Goal: Task Accomplishment & Management: Manage account settings

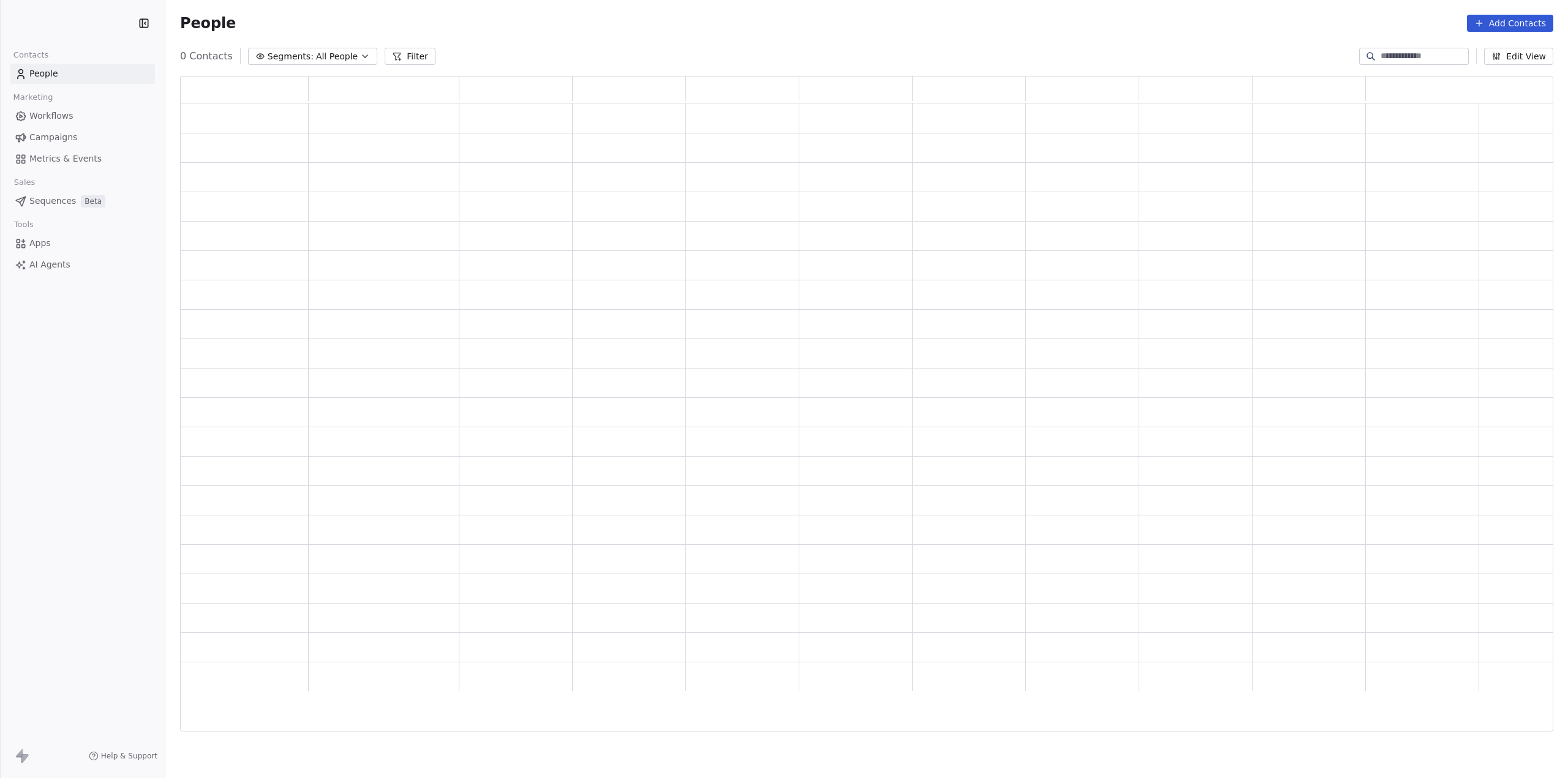
scroll to position [646, 1363]
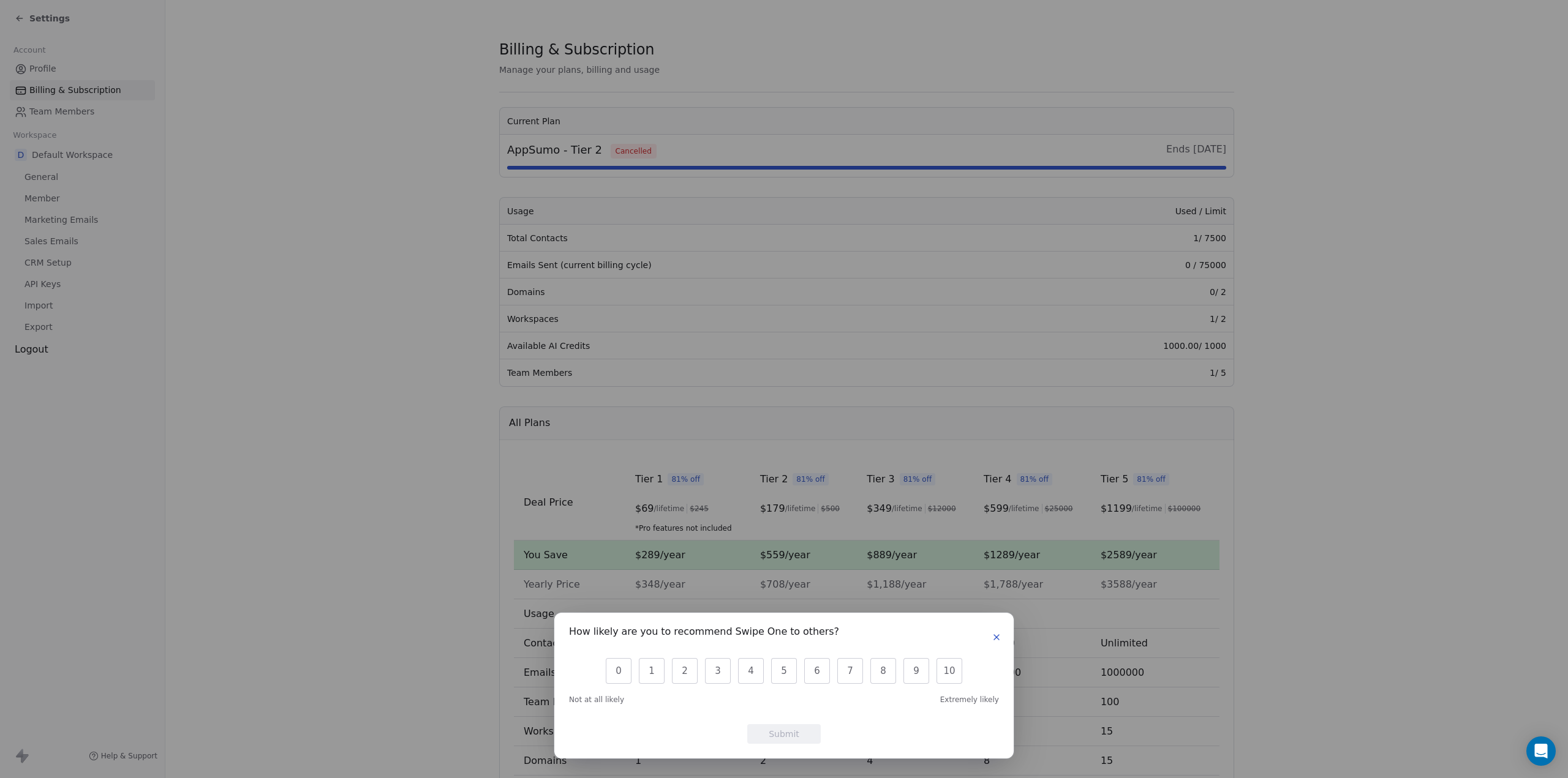
click at [992, 639] on icon "button" at bounding box center [996, 637] width 9 height 9
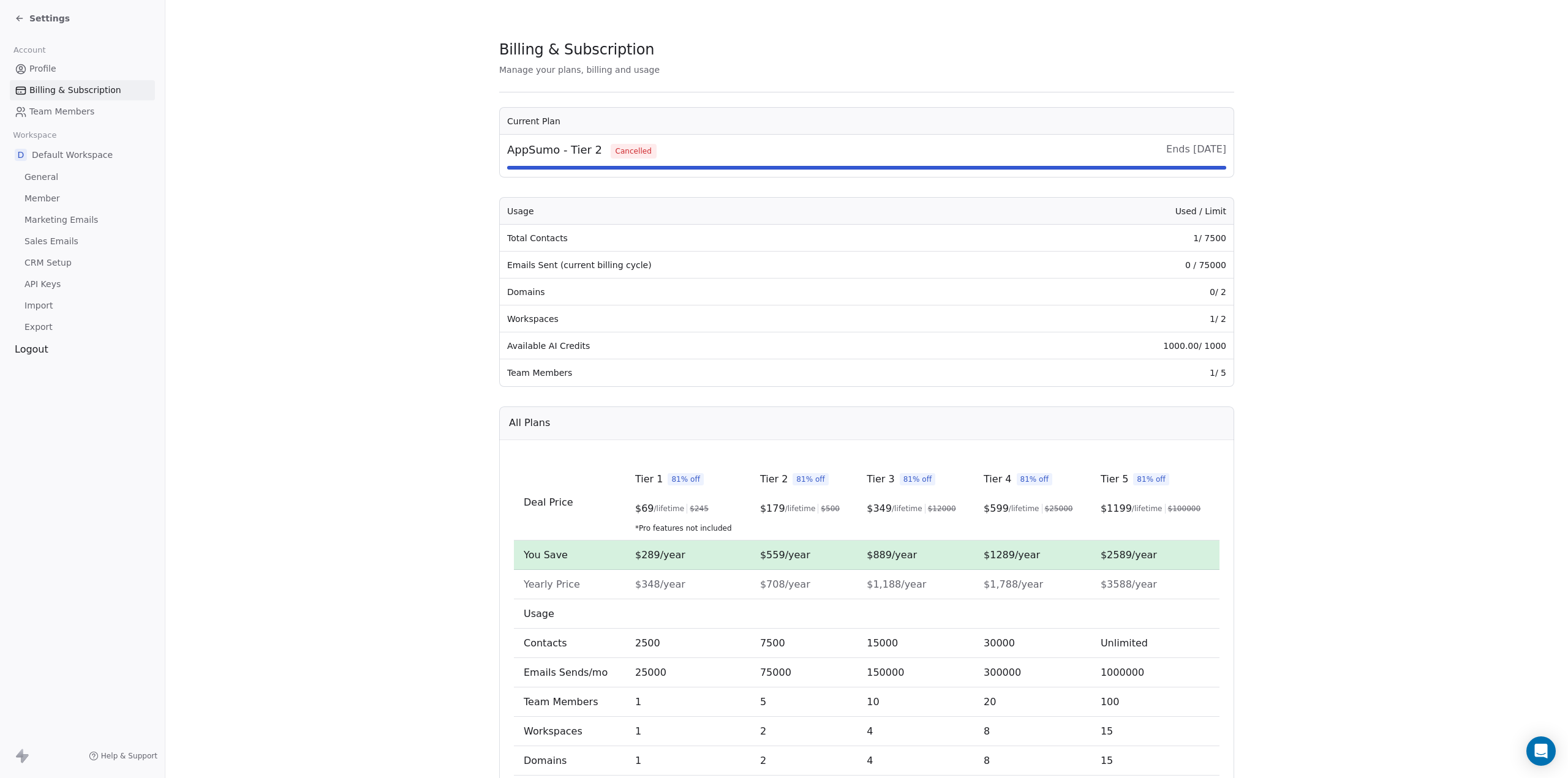
click at [573, 372] on td "Team Members" at bounding box center [746, 373] width 493 height 27
click at [41, 198] on span "Member" at bounding box center [42, 199] width 36 height 13
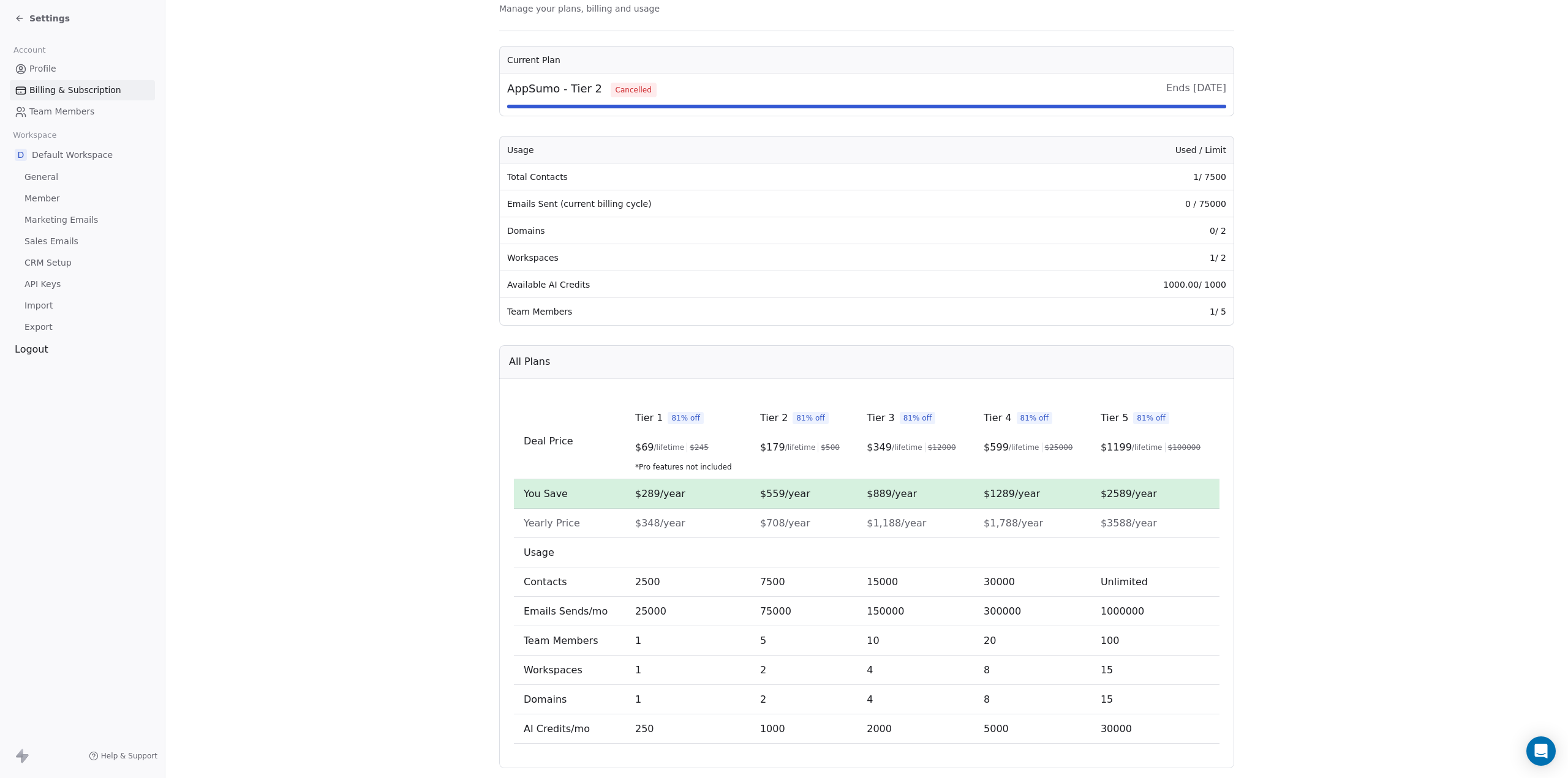
scroll to position [89, 0]
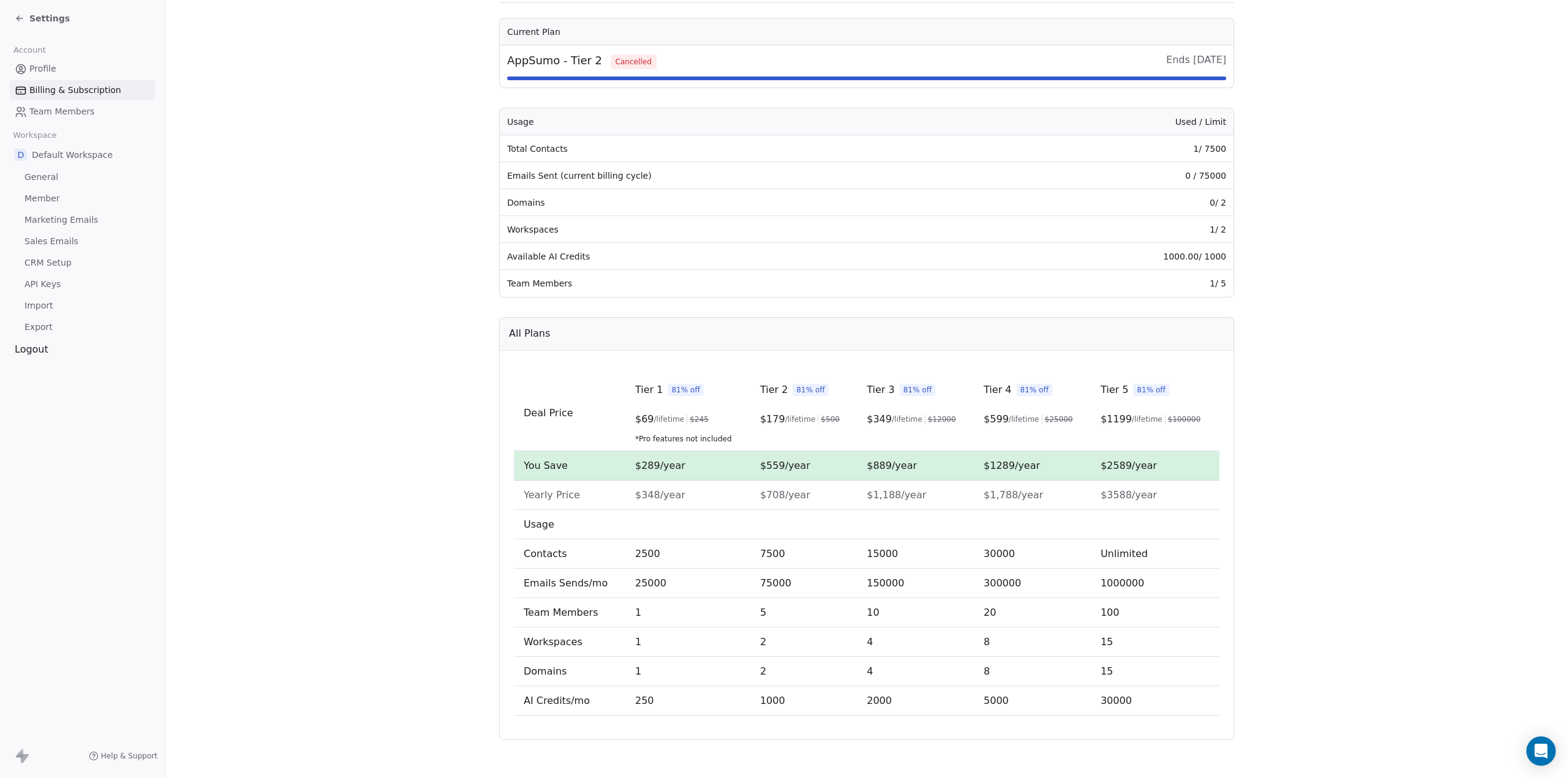
click at [54, 89] on span "Billing & Subscription" at bounding box center [75, 90] width 92 height 13
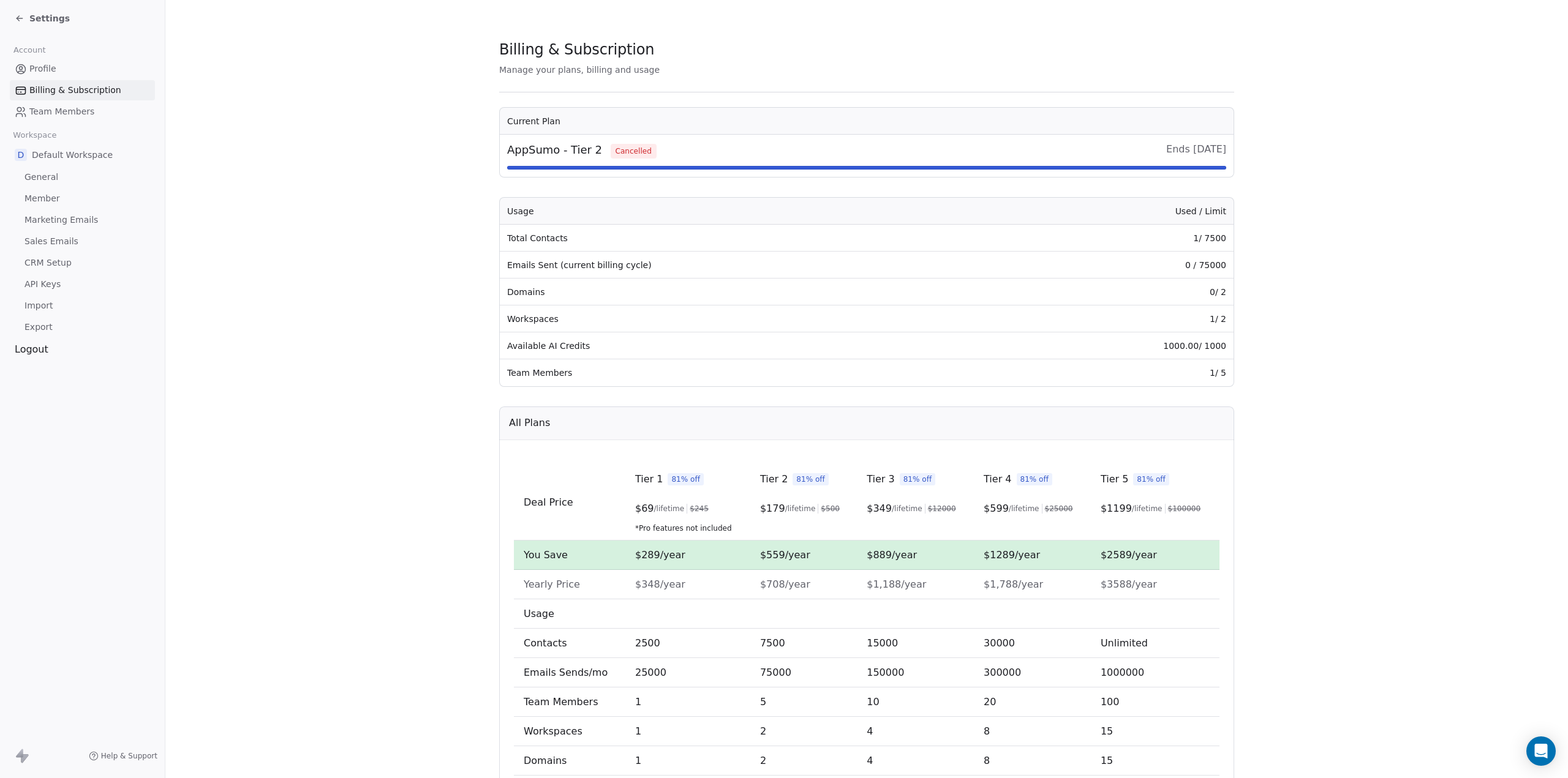
click at [54, 87] on span "Billing & Subscription" at bounding box center [75, 90] width 92 height 13
click at [47, 63] on span "Profile" at bounding box center [42, 69] width 27 height 13
click at [36, 168] on link "General" at bounding box center [82, 177] width 146 height 21
click at [22, 17] on icon at bounding box center [20, 18] width 9 height 9
click at [13, 21] on div "Settings" at bounding box center [82, 18] width 164 height 37
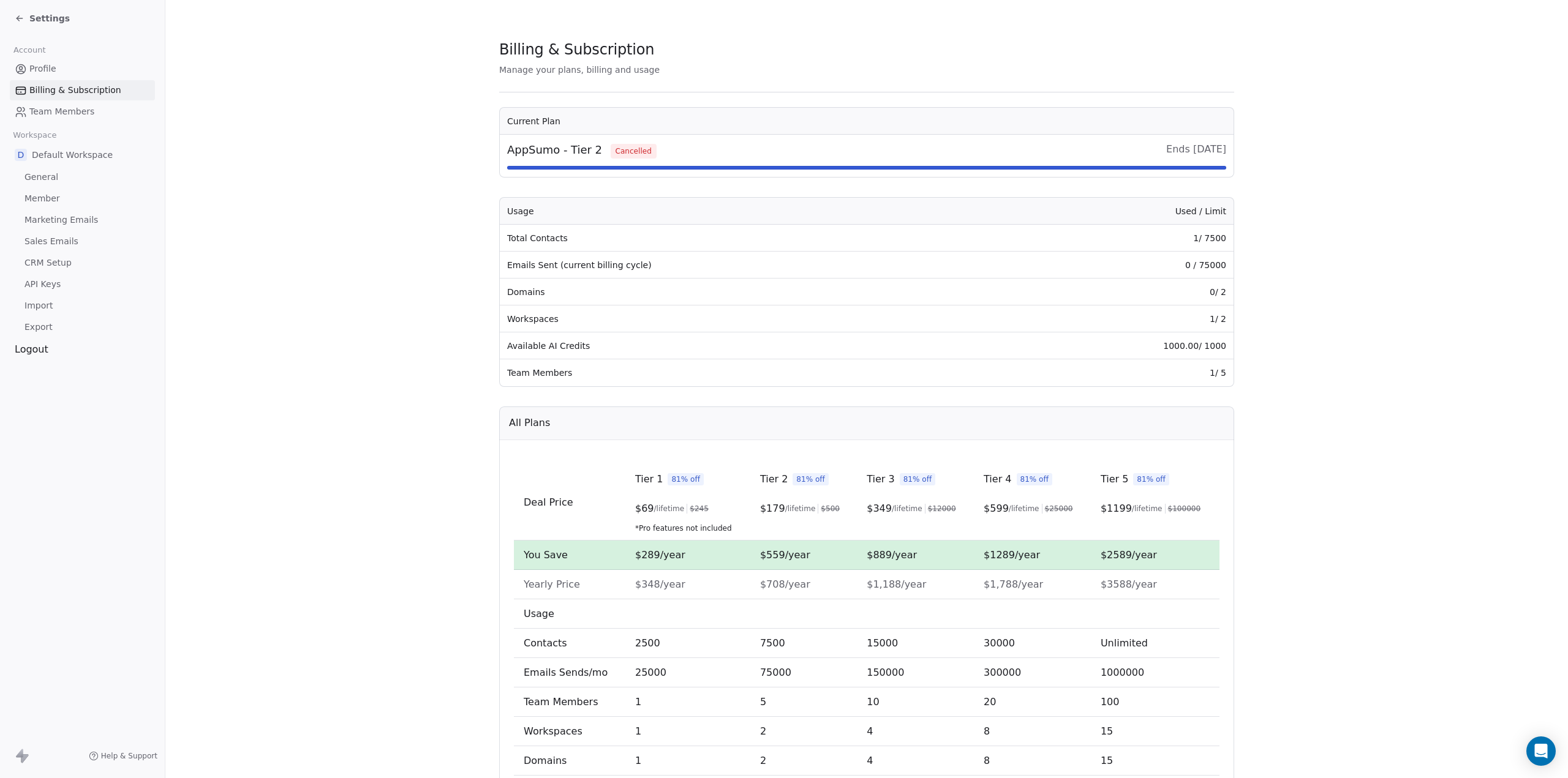
click at [20, 21] on icon at bounding box center [20, 18] width 9 height 9
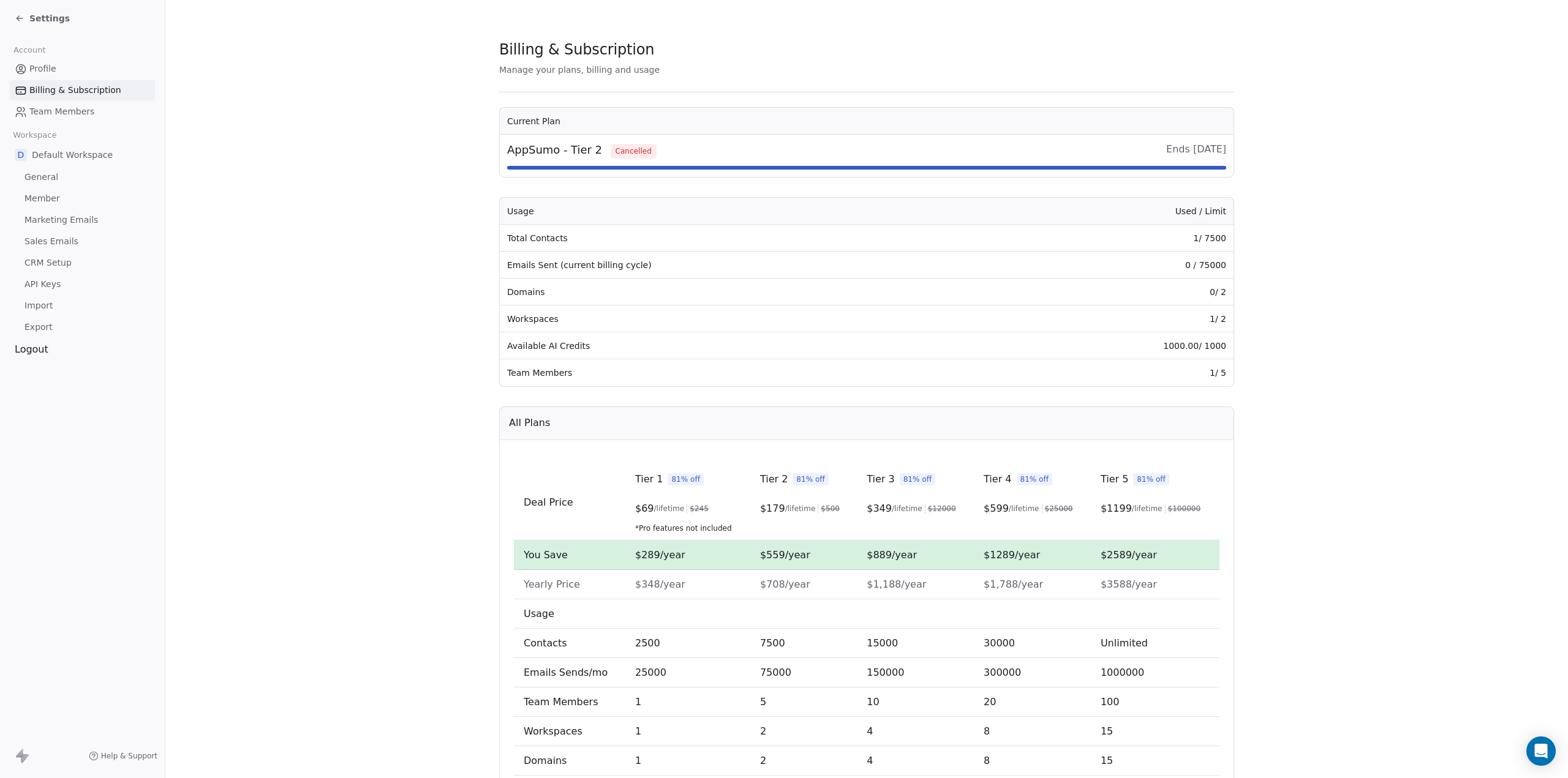
click at [20, 21] on icon at bounding box center [20, 18] width 9 height 9
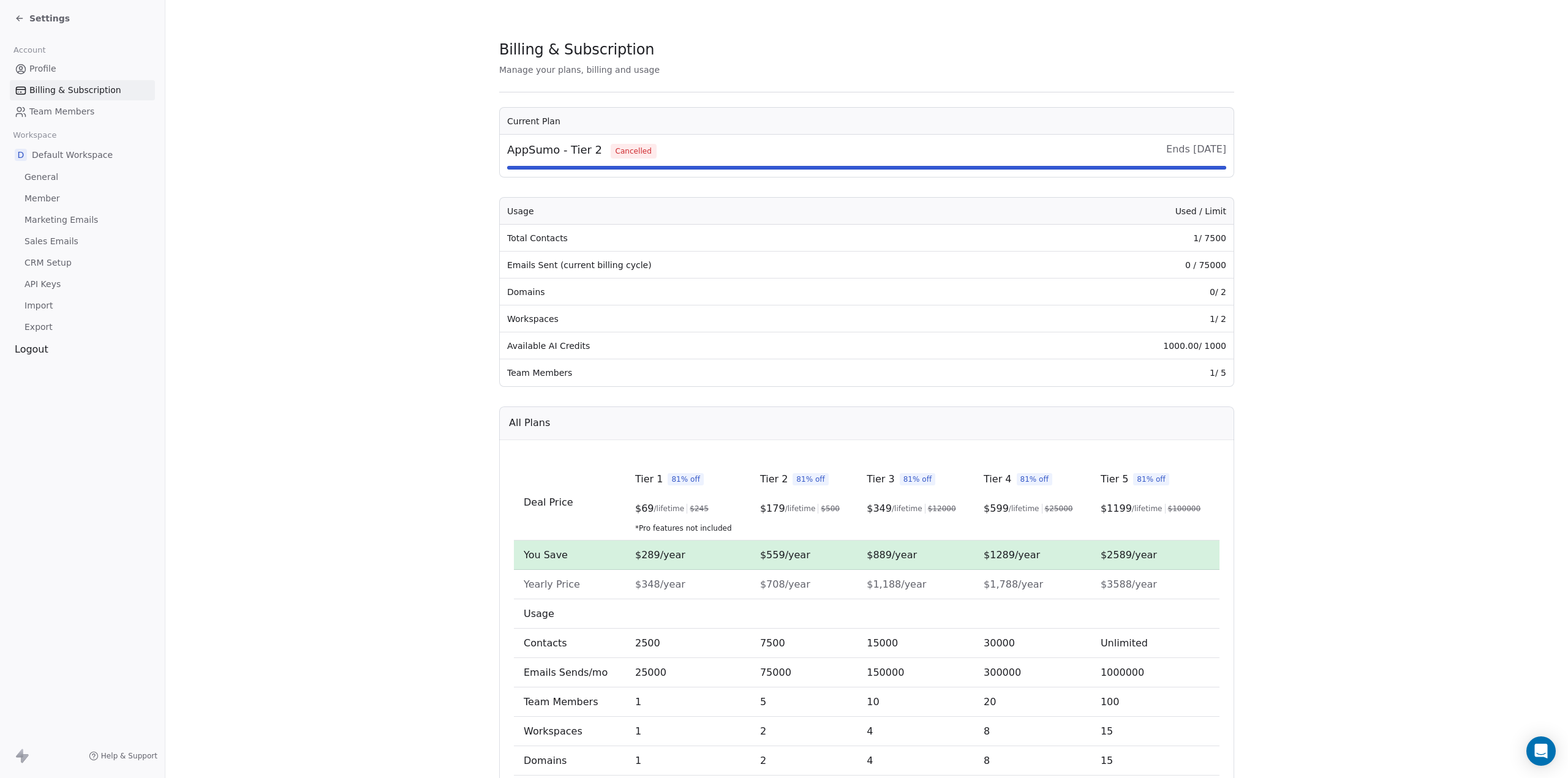
click at [20, 21] on icon at bounding box center [20, 18] width 9 height 9
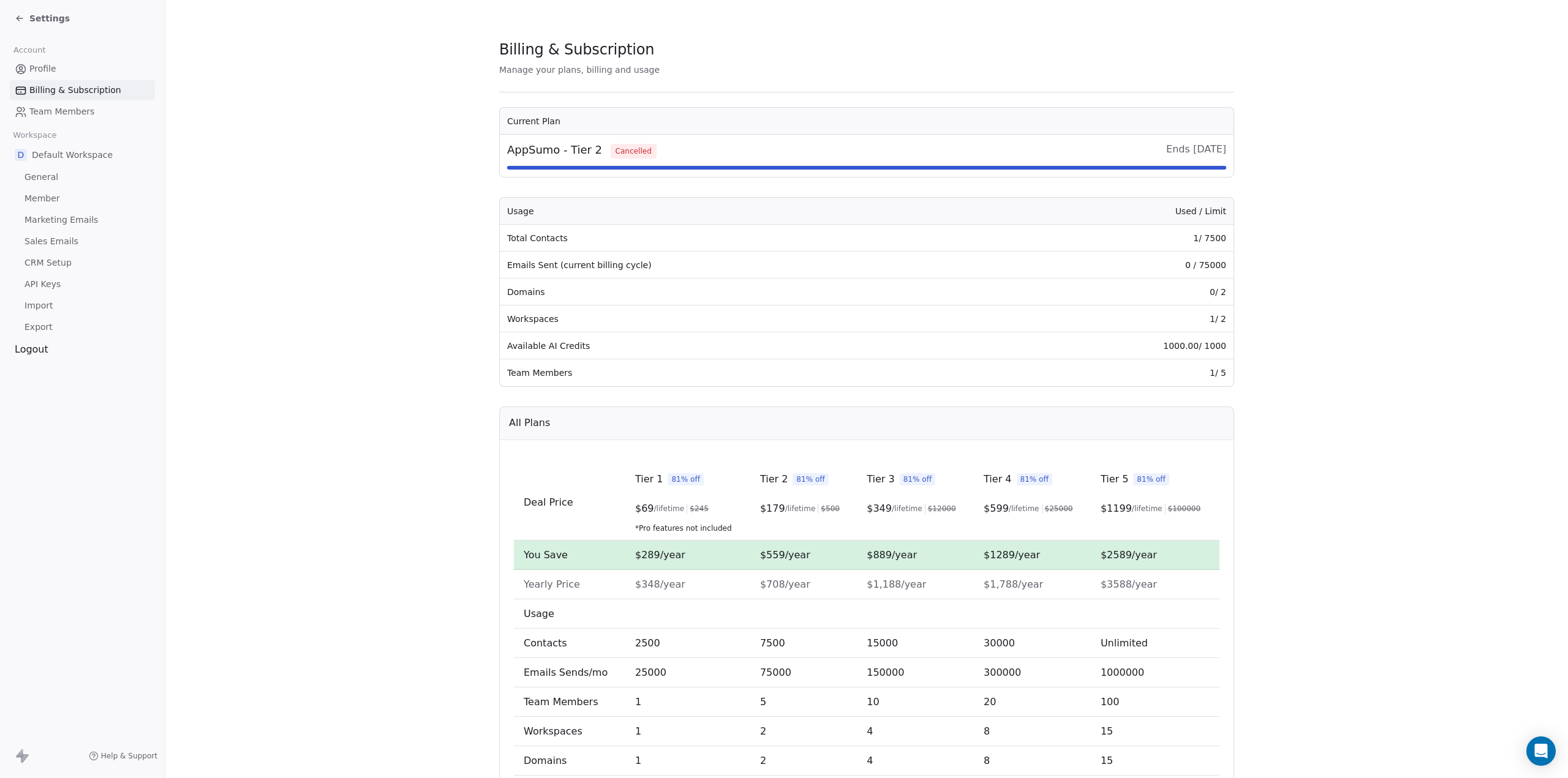
click at [20, 21] on icon at bounding box center [20, 18] width 9 height 9
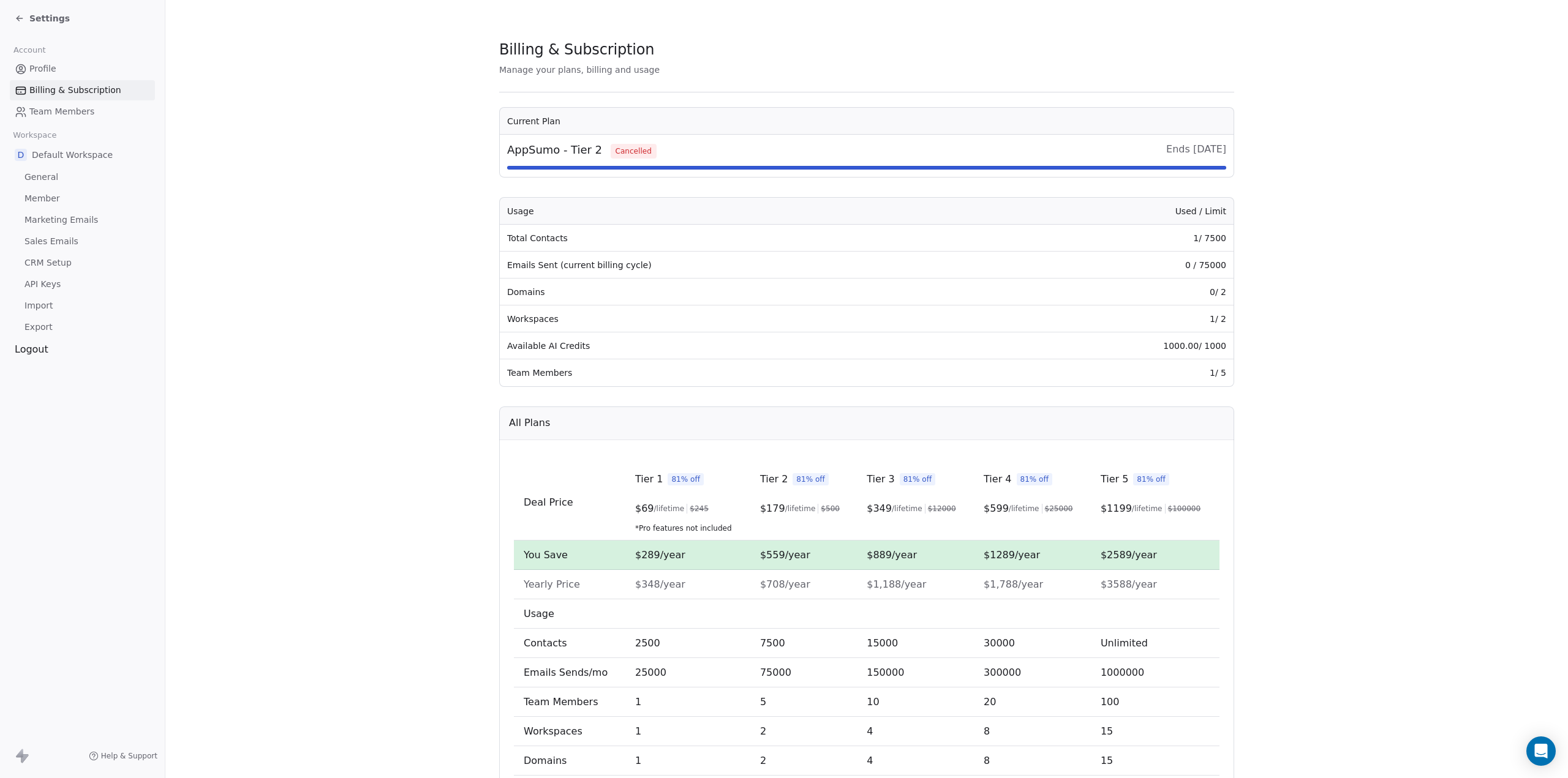
click at [20, 21] on icon at bounding box center [20, 18] width 9 height 9
click at [51, 222] on span "Marketing Emails" at bounding box center [61, 221] width 73 height 13
click at [35, 200] on span "Member" at bounding box center [42, 199] width 36 height 13
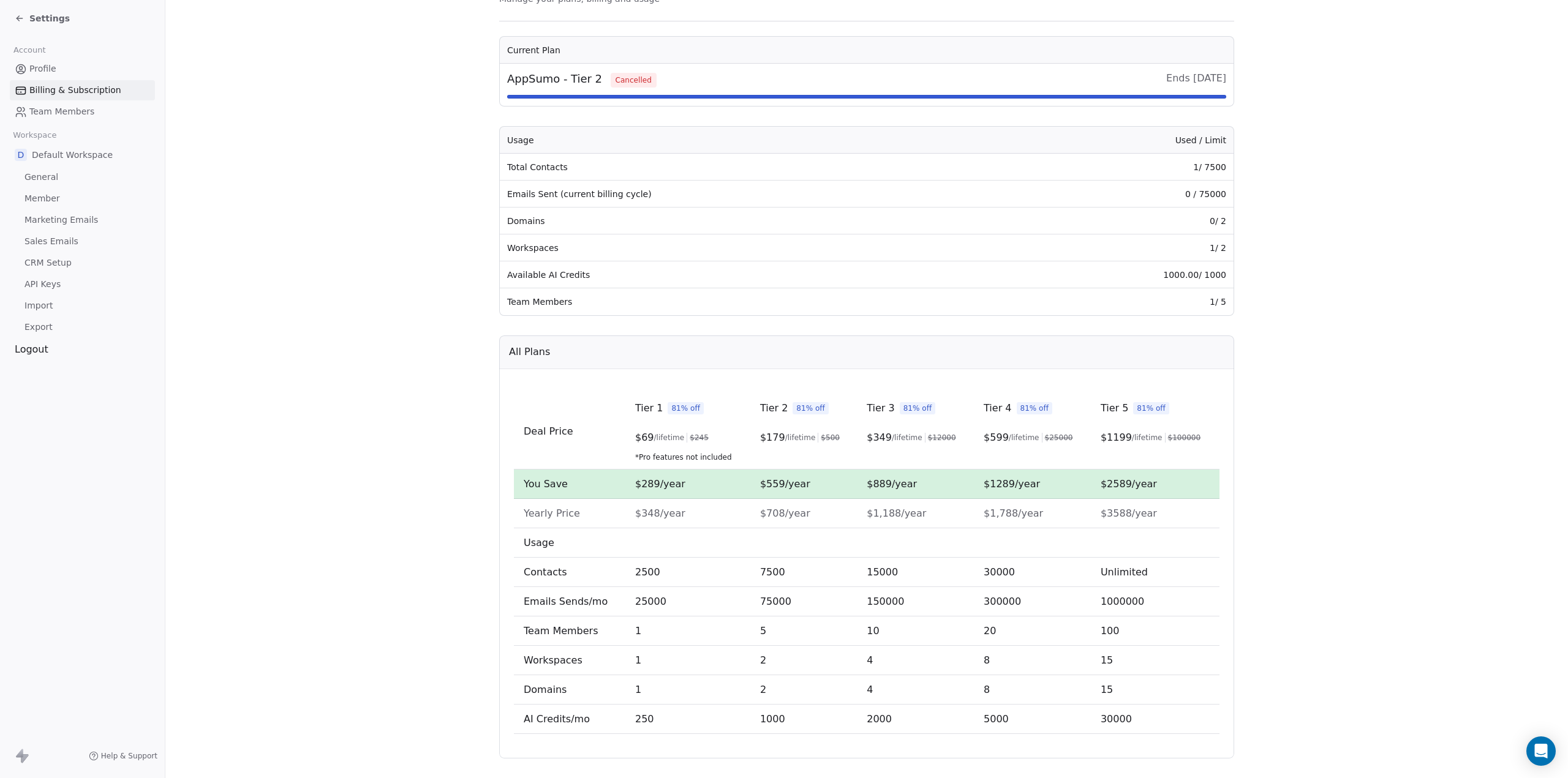
scroll to position [89, 0]
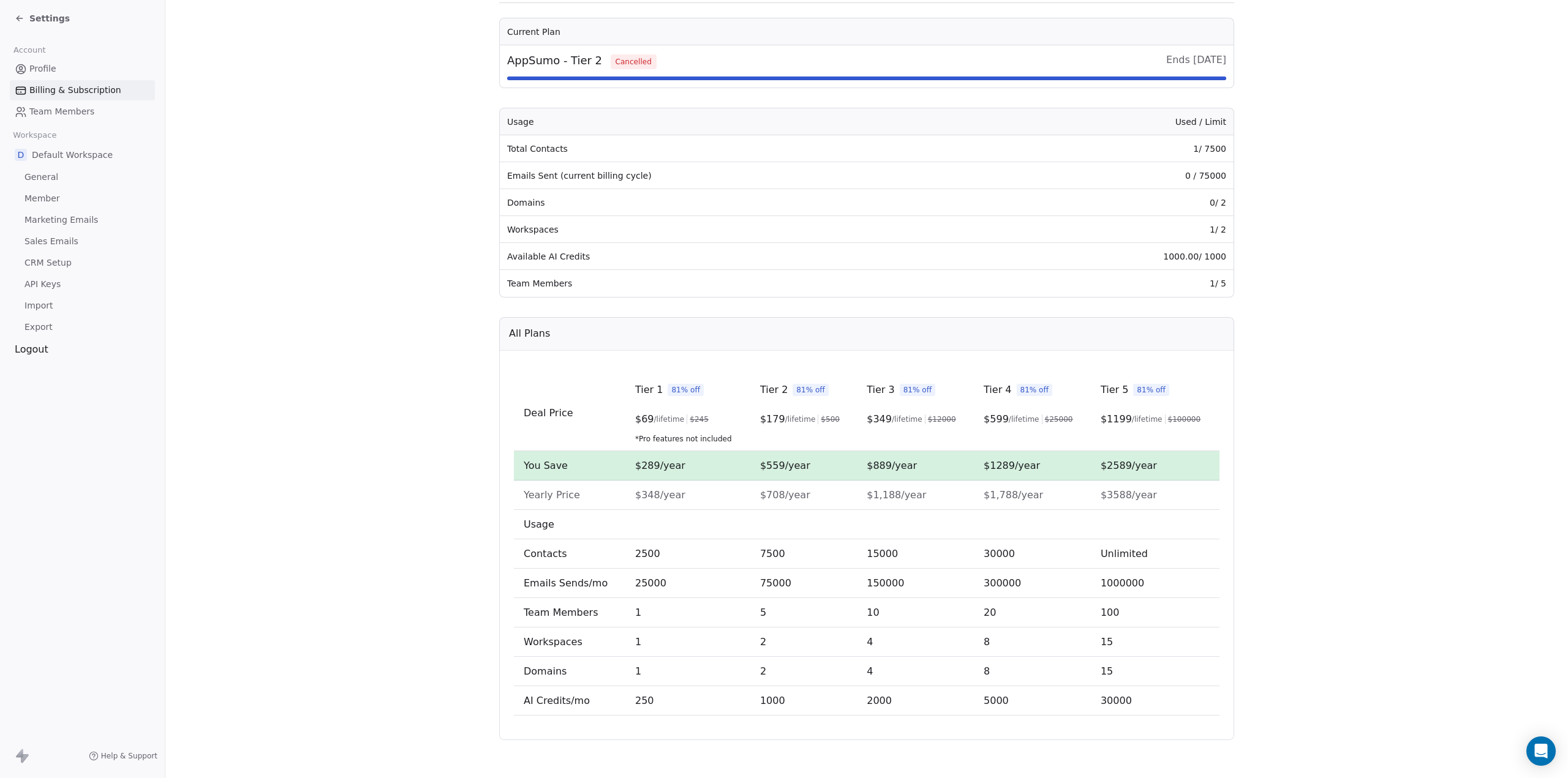
click at [41, 286] on span "API Keys" at bounding box center [42, 284] width 36 height 13
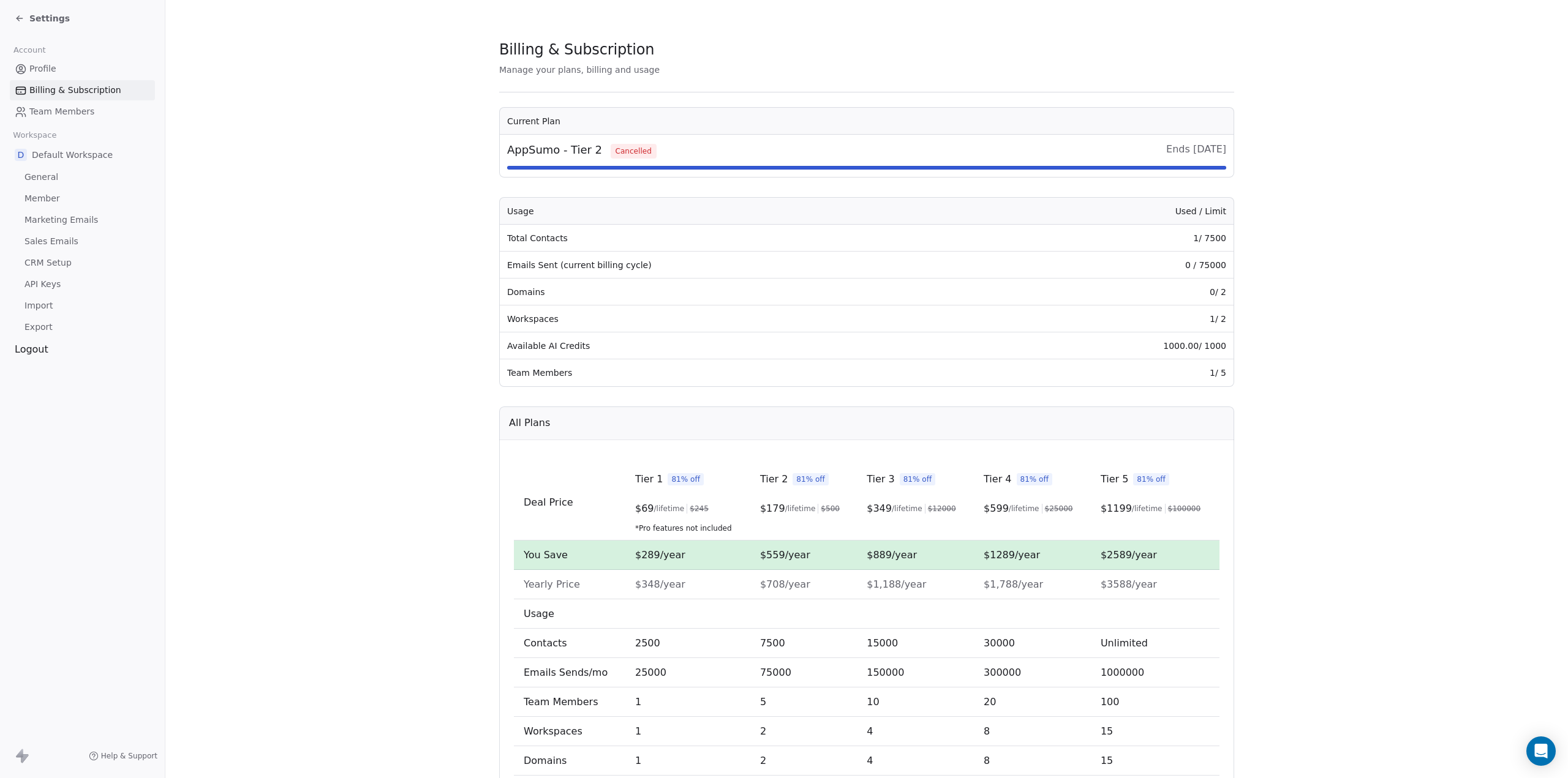
click at [41, 281] on span "API Keys" at bounding box center [42, 284] width 36 height 13
click at [33, 63] on span "Profile" at bounding box center [42, 69] width 27 height 13
click at [24, 19] on div "Settings" at bounding box center [42, 18] width 55 height 12
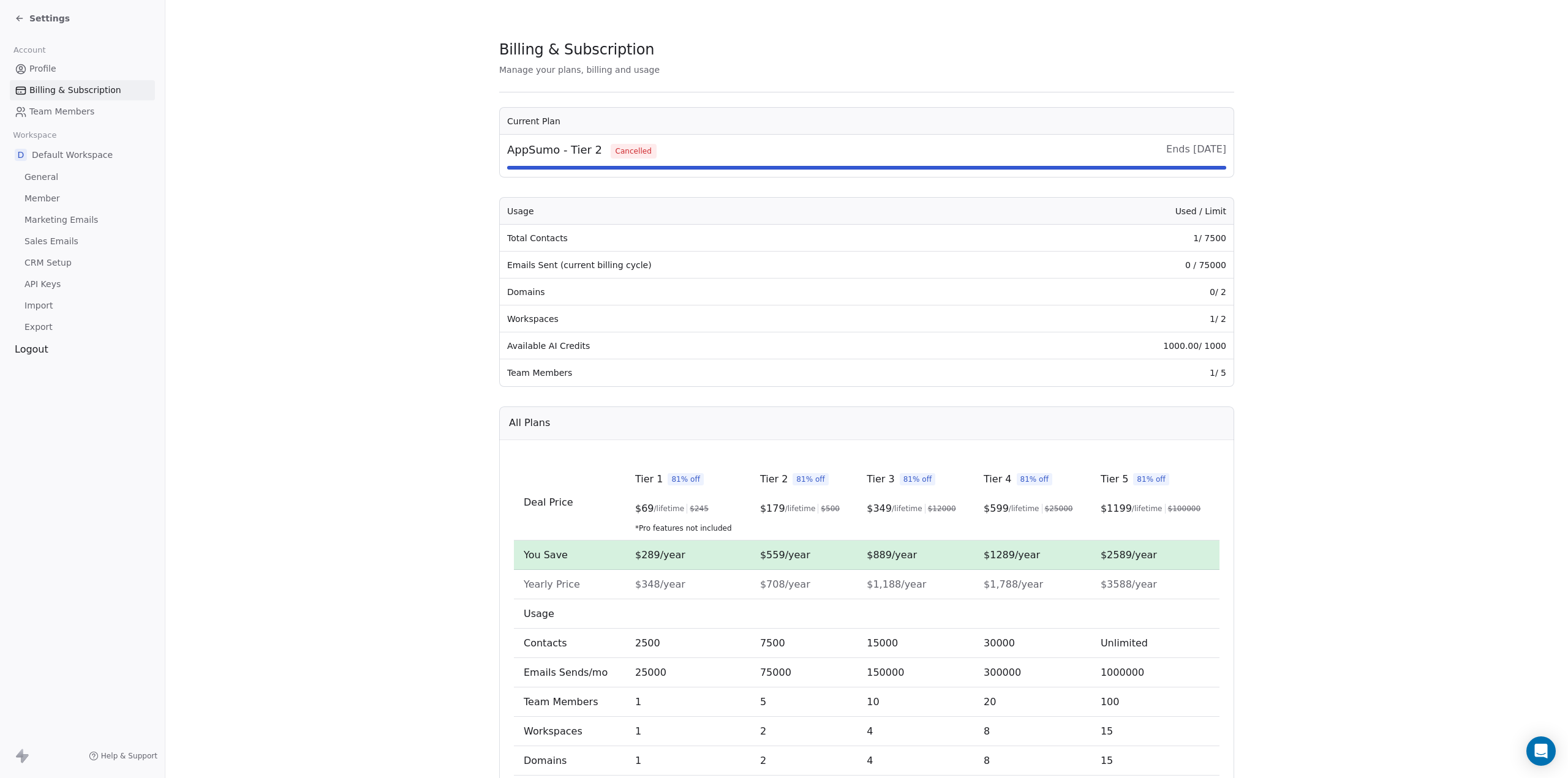
click at [24, 19] on div "Settings" at bounding box center [42, 18] width 55 height 12
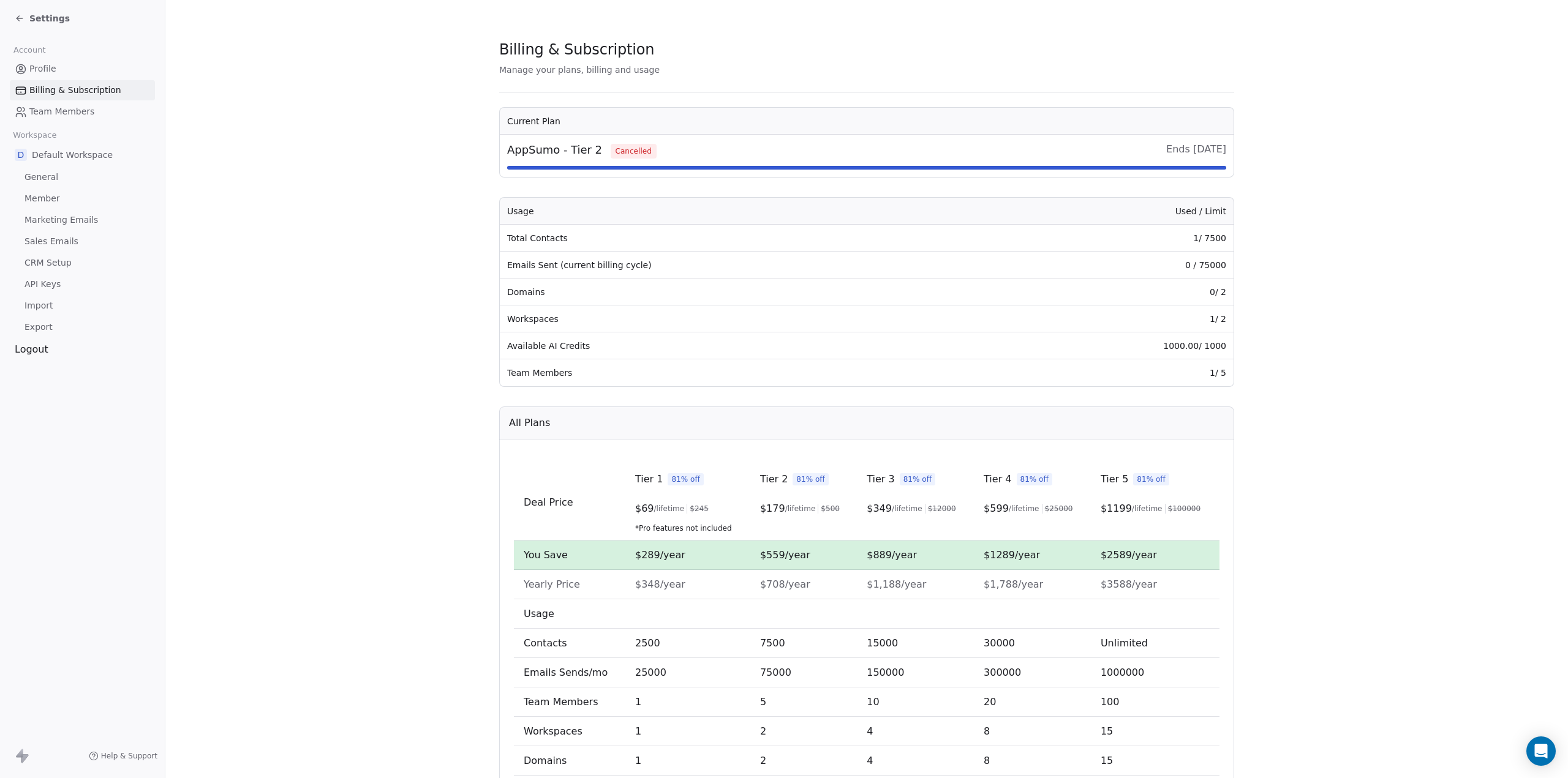
click at [24, 19] on div "Settings" at bounding box center [42, 18] width 55 height 12
click at [24, 20] on div "Settings" at bounding box center [42, 18] width 55 height 12
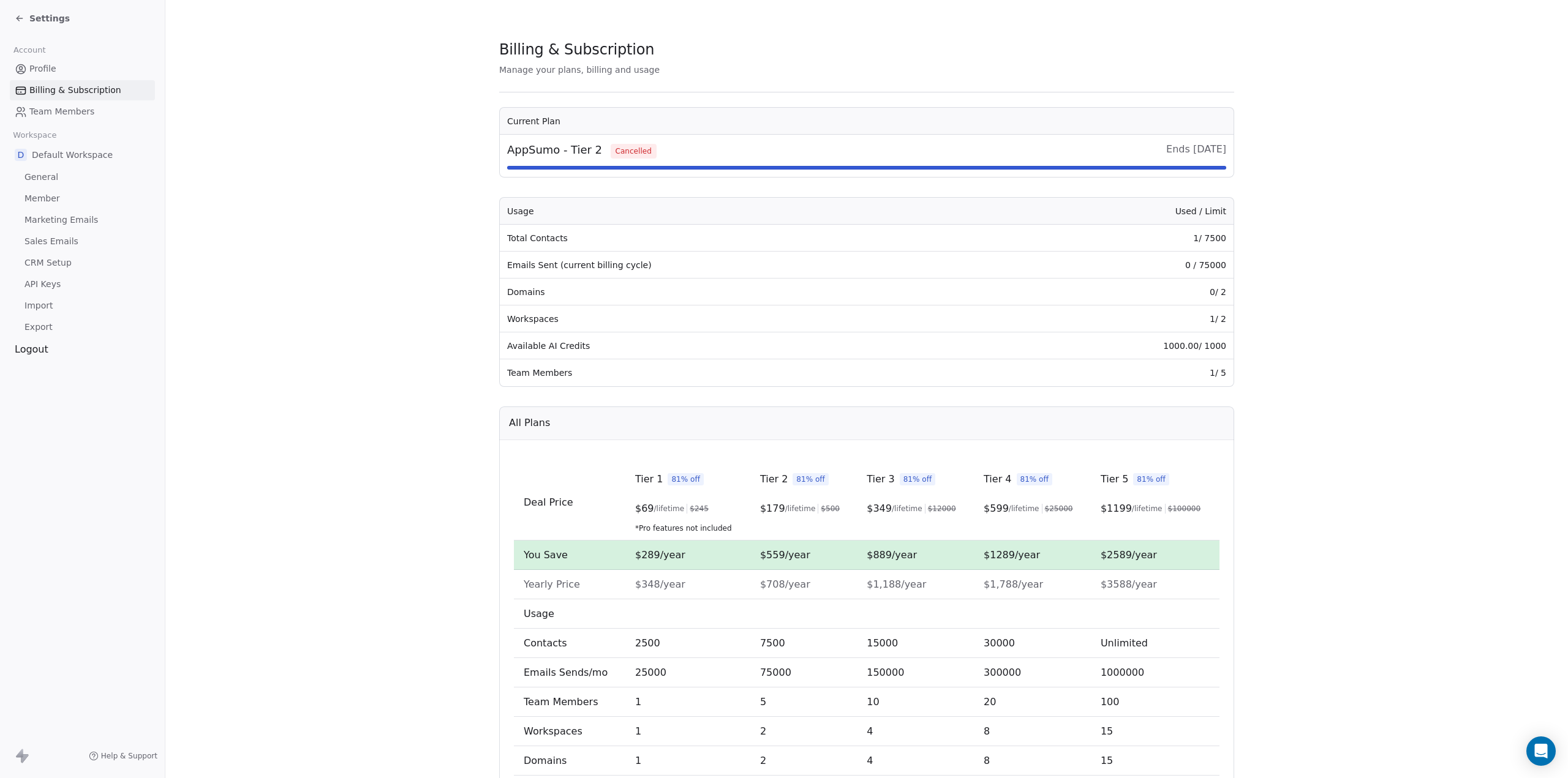
click at [24, 20] on div "Settings" at bounding box center [42, 18] width 55 height 12
click at [25, 18] on div "Settings" at bounding box center [42, 18] width 55 height 12
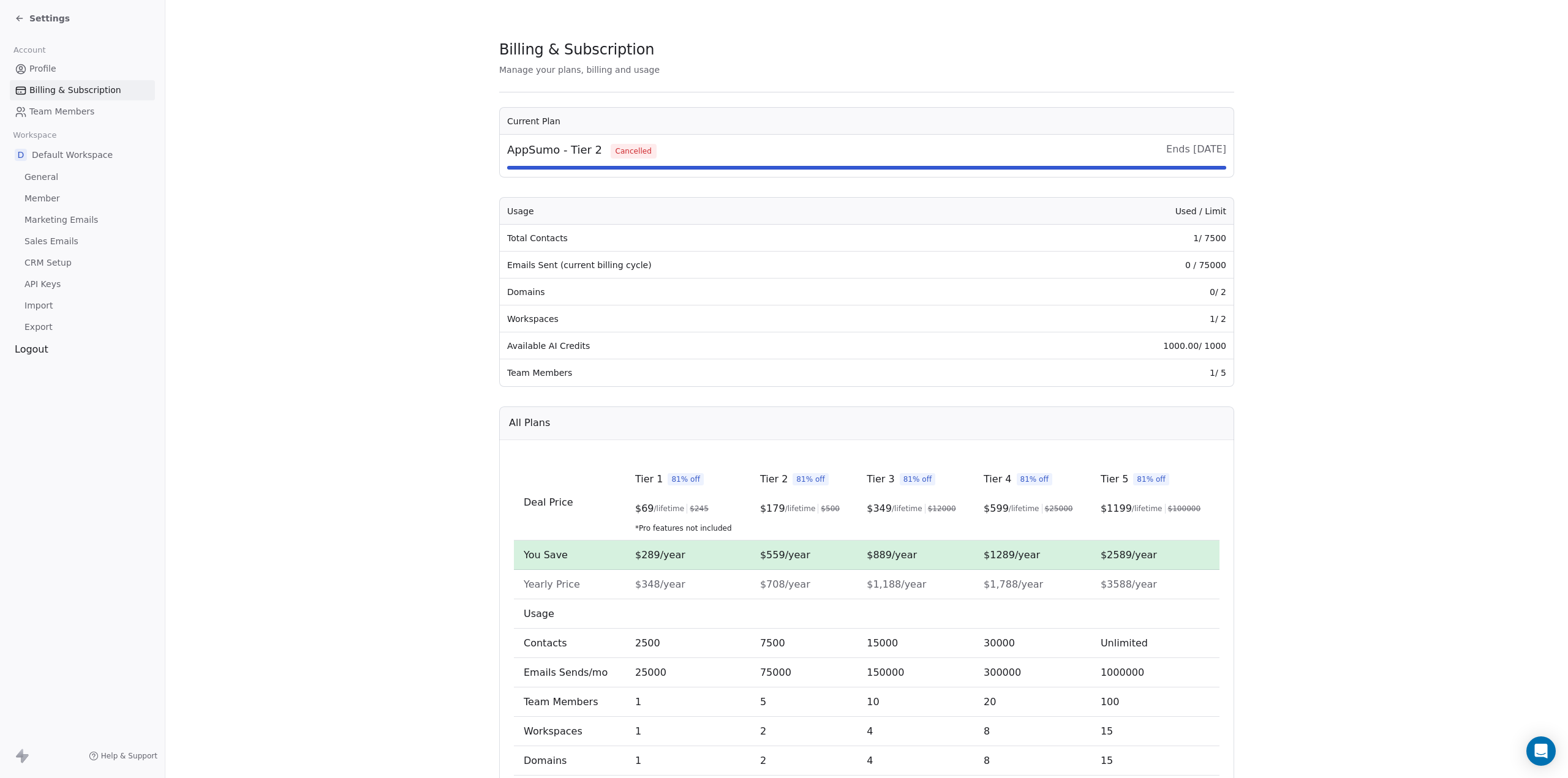
click at [25, 18] on div "Settings" at bounding box center [42, 18] width 55 height 12
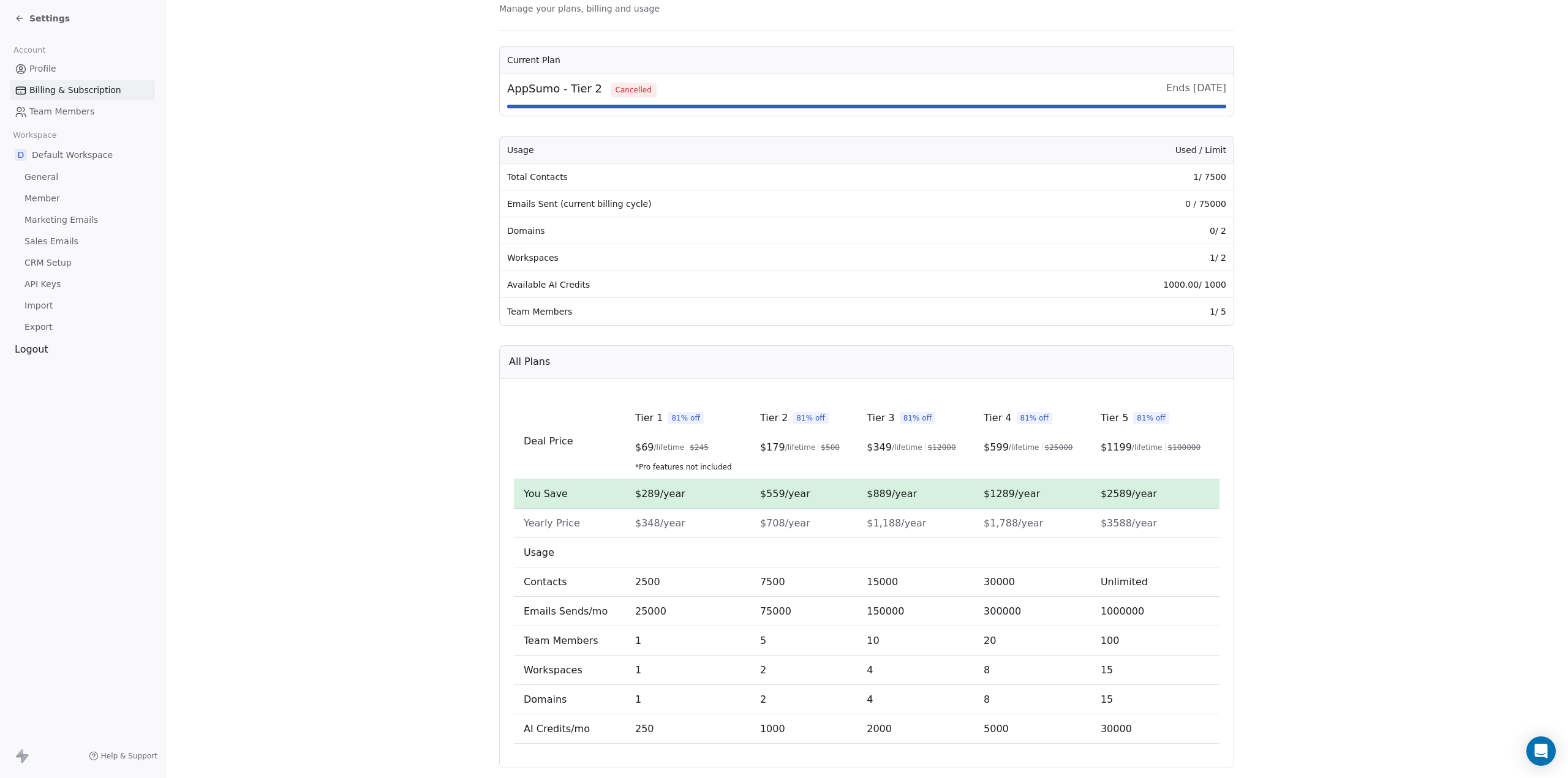
scroll to position [89, 0]
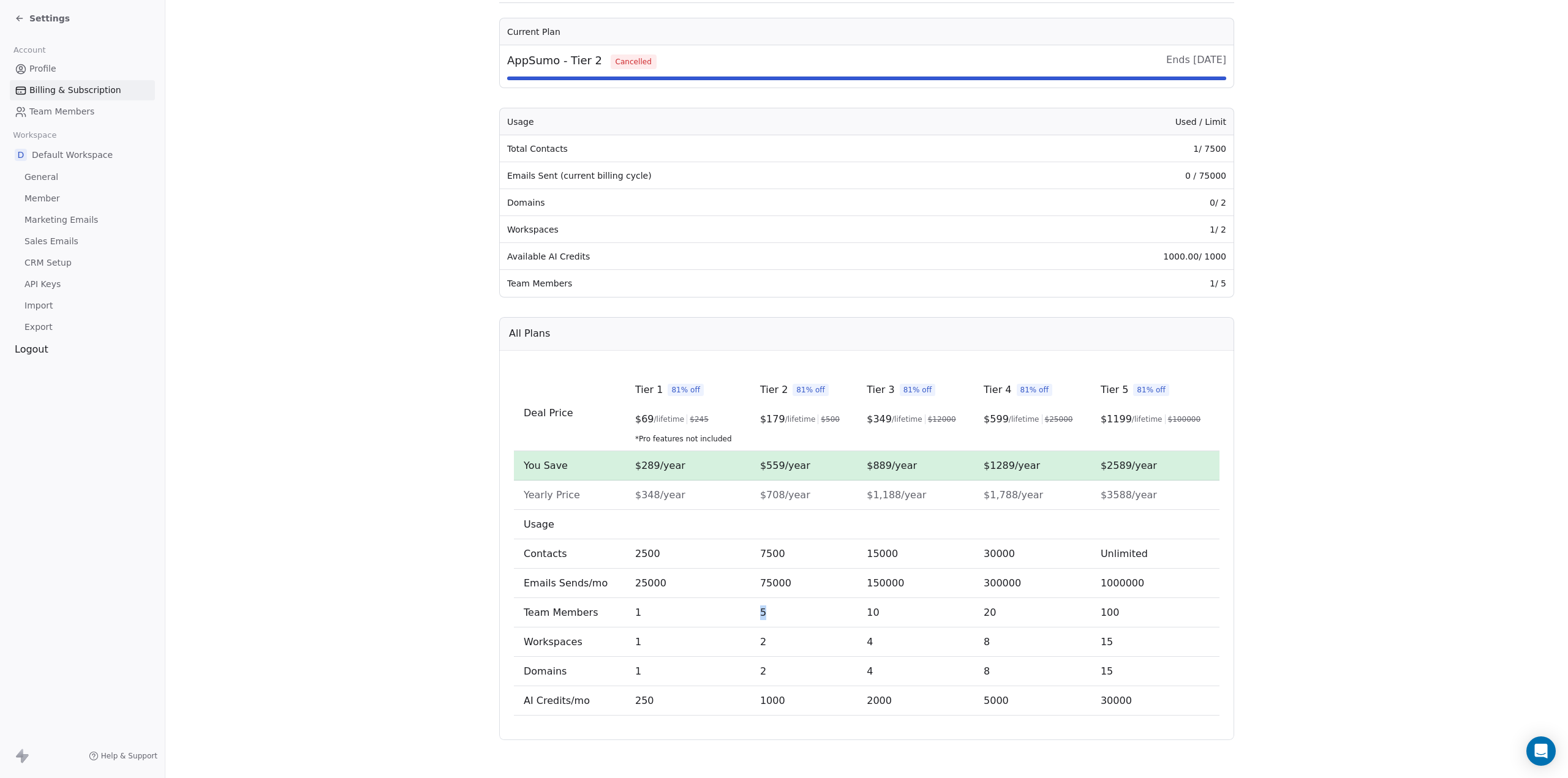
drag, startPoint x: 761, startPoint y: 611, endPoint x: 747, endPoint y: 612, distance: 14.0
click at [750, 612] on td "5" at bounding box center [803, 612] width 106 height 29
click at [760, 645] on span "2" at bounding box center [762, 642] width 7 height 11
click at [763, 668] on td "2" at bounding box center [803, 671] width 106 height 29
click at [760, 707] on span "1000" at bounding box center [772, 700] width 25 height 11
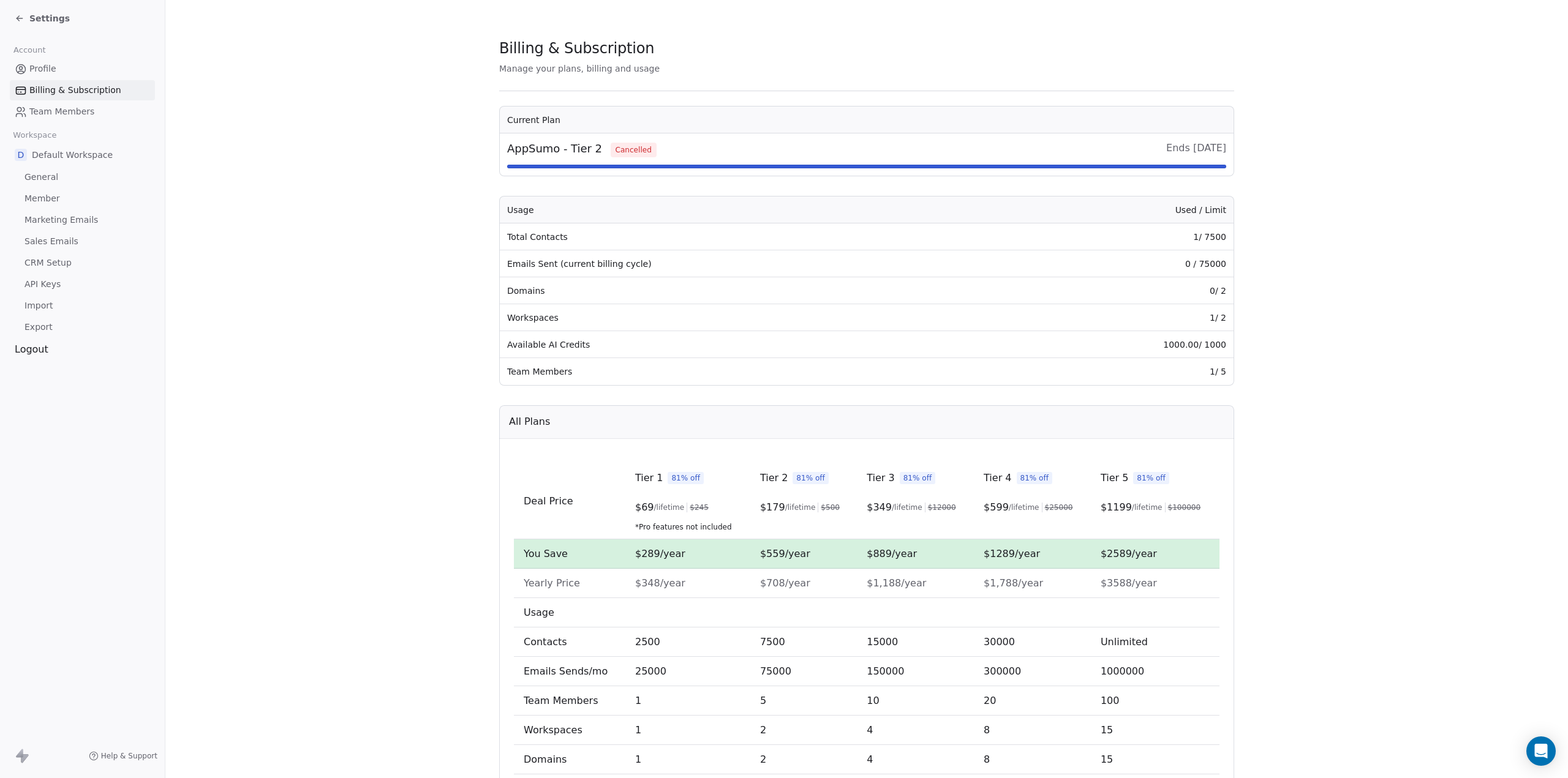
scroll to position [0, 0]
click at [582, 293] on td "Domains" at bounding box center [746, 292] width 493 height 27
click at [546, 321] on td "Workspaces" at bounding box center [746, 318] width 493 height 27
click at [580, 317] on td "Workspaces" at bounding box center [746, 318] width 493 height 27
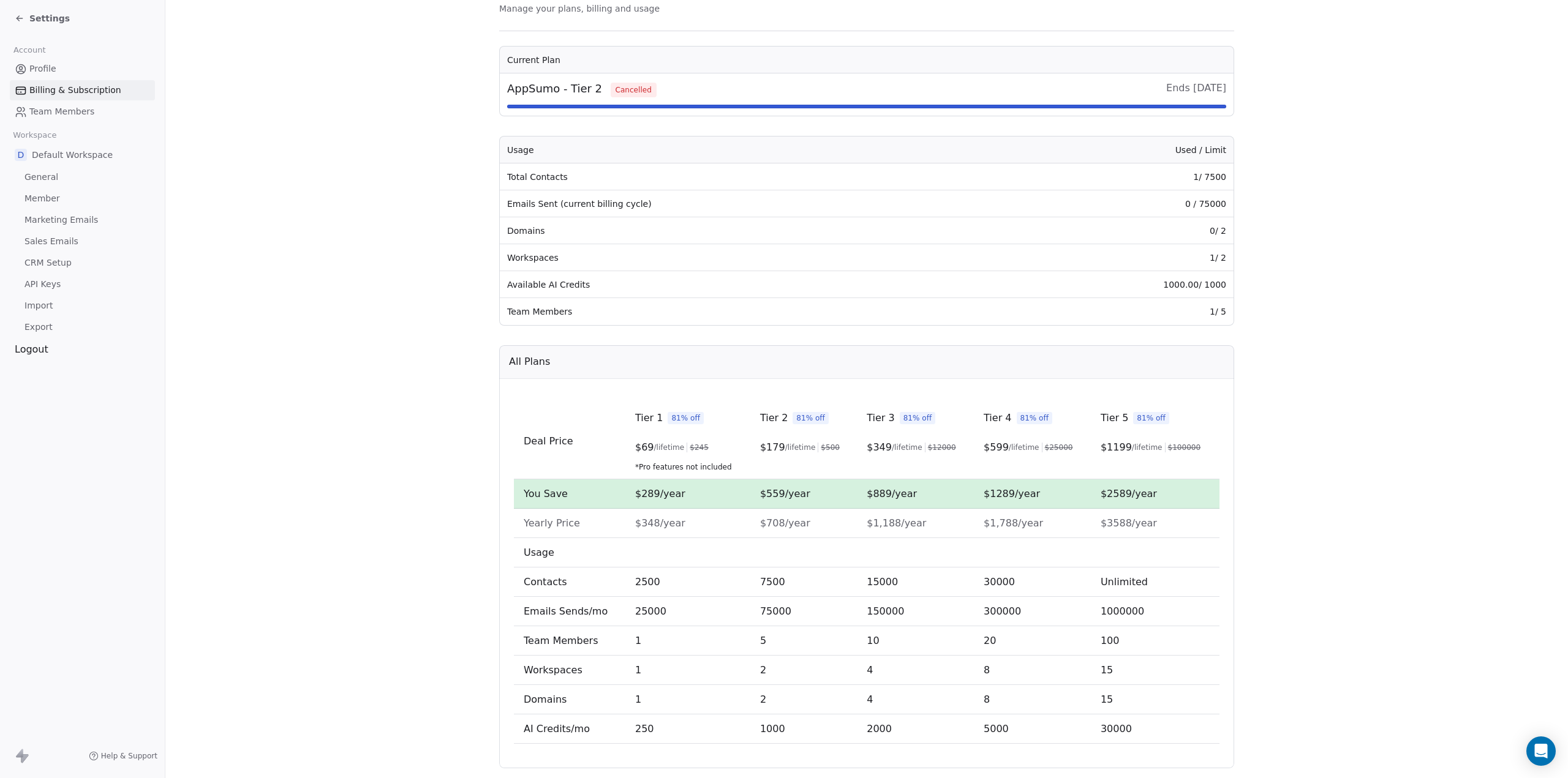
click at [569, 313] on td "Team Members" at bounding box center [746, 312] width 493 height 27
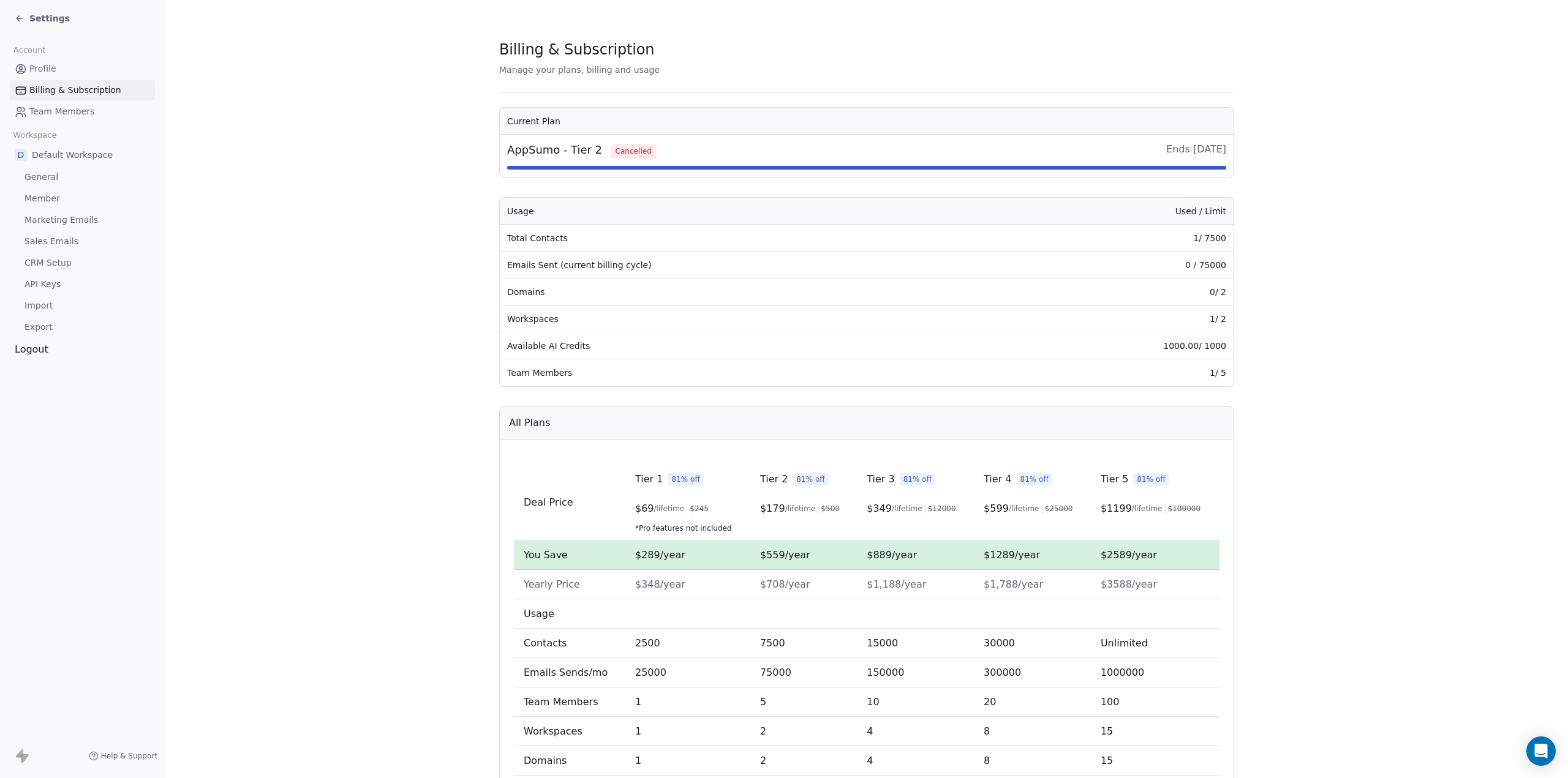
click at [785, 511] on span "/lifetime" at bounding box center [800, 509] width 31 height 9
click at [38, 196] on span "Member" at bounding box center [42, 199] width 36 height 13
click at [43, 156] on span "Default Workspace" at bounding box center [72, 154] width 81 height 12
click at [46, 69] on span "Profile" at bounding box center [42, 69] width 27 height 13
click at [40, 16] on span "Settings" at bounding box center [49, 18] width 40 height 12
